Goal: Understand process/instructions

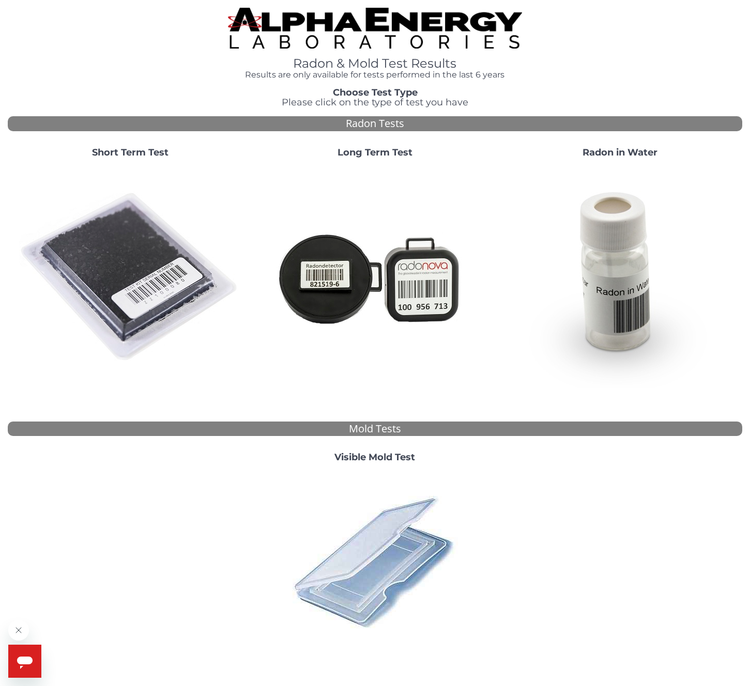
click at [118, 151] on strong "Short Term Test" at bounding box center [130, 152] width 76 height 11
click at [383, 91] on strong "Choose Test Type" at bounding box center [375, 92] width 85 height 11
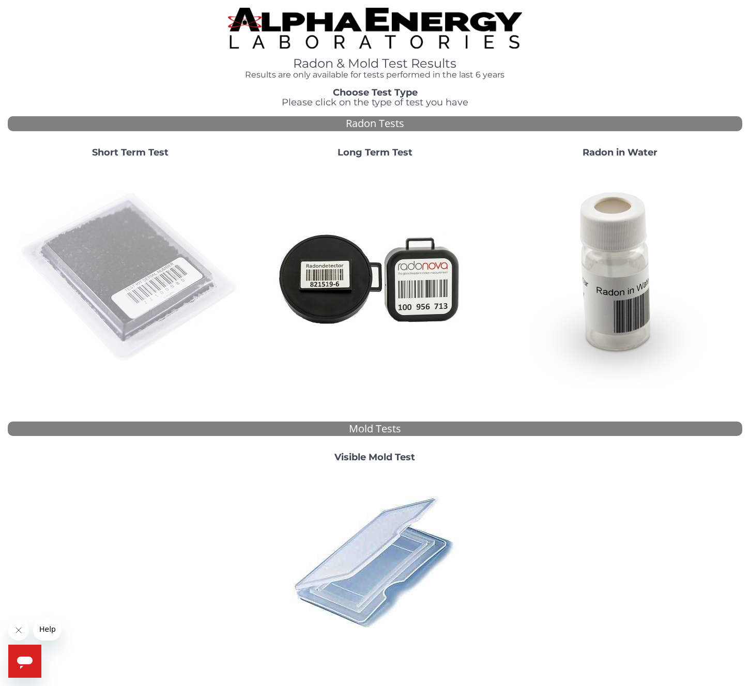
click at [155, 251] on img at bounding box center [130, 277] width 222 height 222
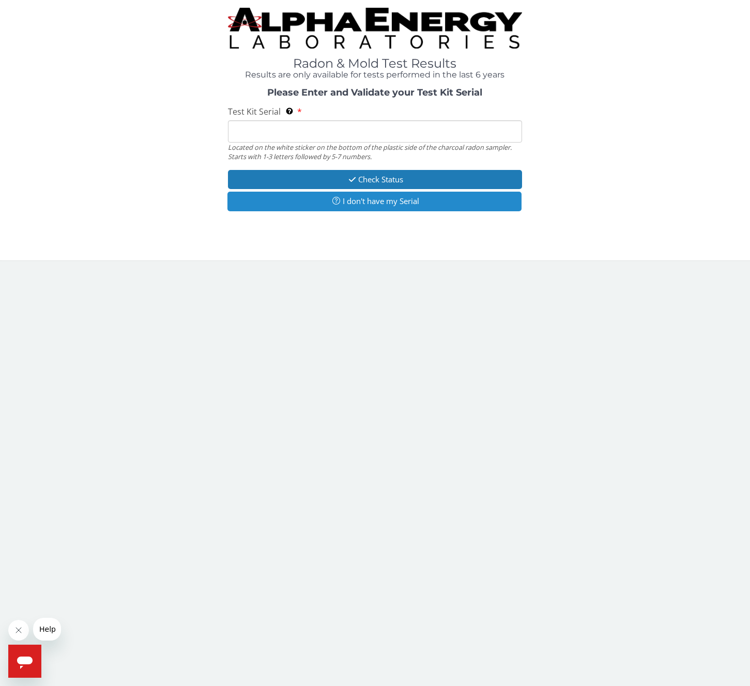
click at [331, 199] on icon "button" at bounding box center [336, 201] width 13 height 8
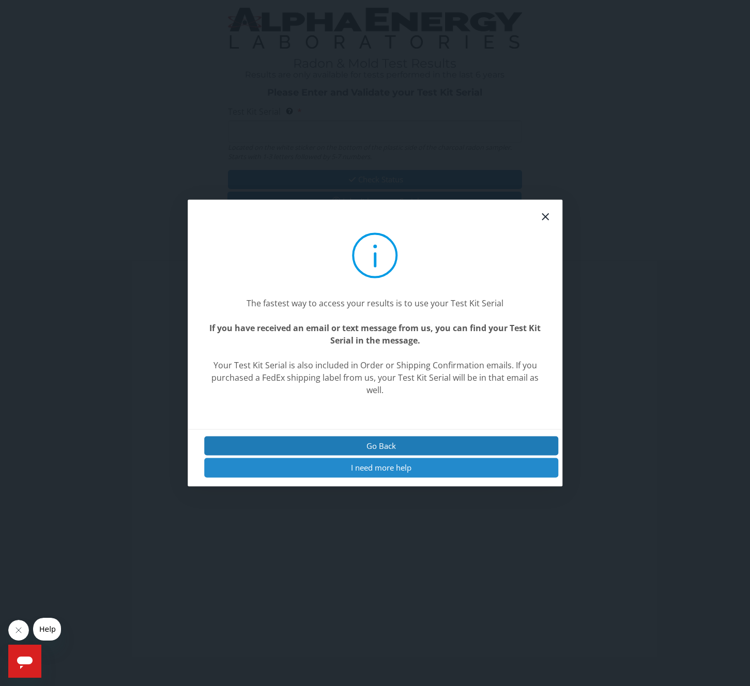
click at [357, 468] on button "I need more help" at bounding box center [381, 467] width 354 height 19
